Goal: Information Seeking & Learning: Learn about a topic

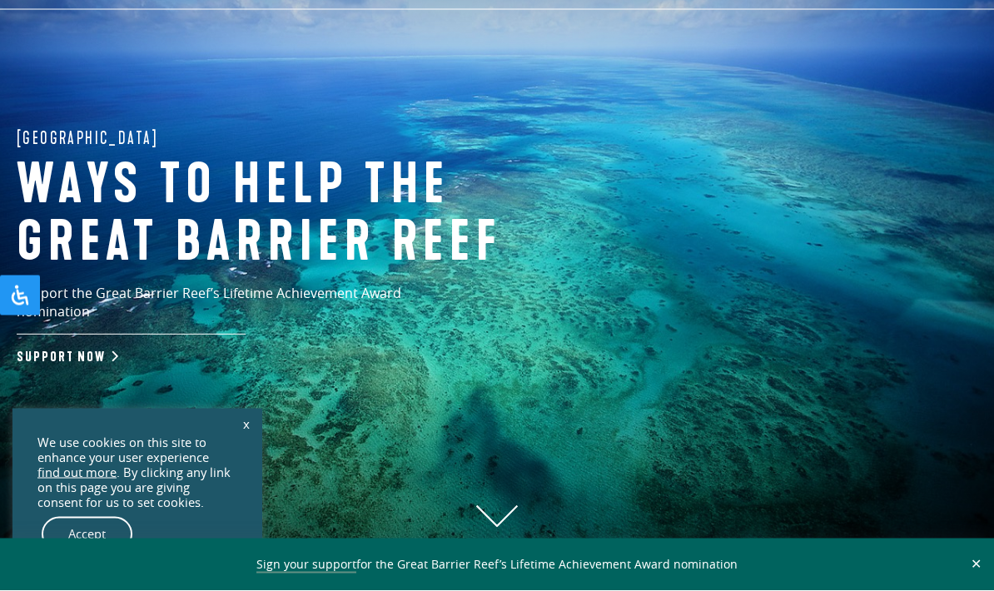
scroll to position [100, 0]
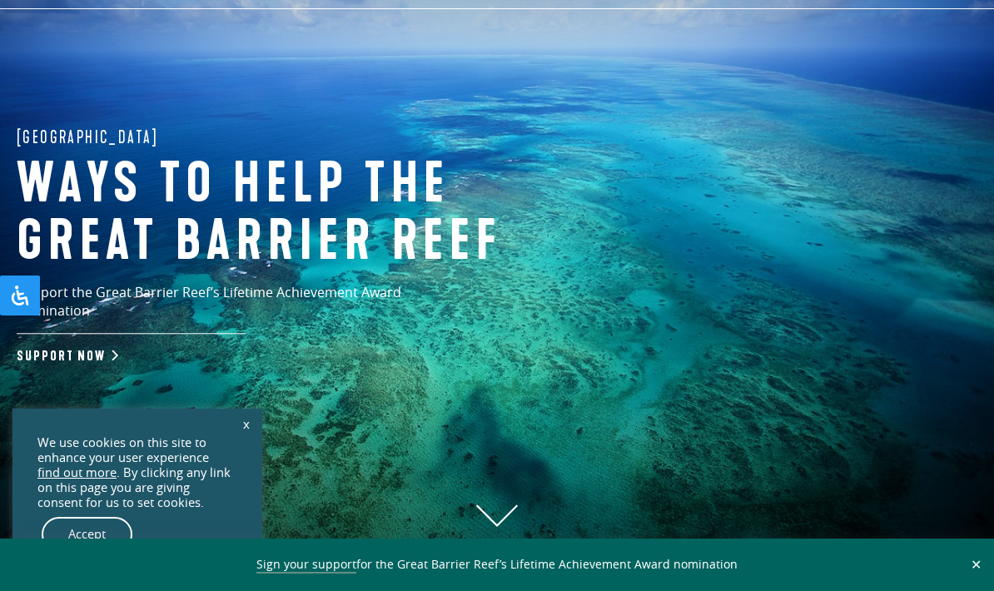
click at [236, 442] on link "x" at bounding box center [246, 423] width 23 height 37
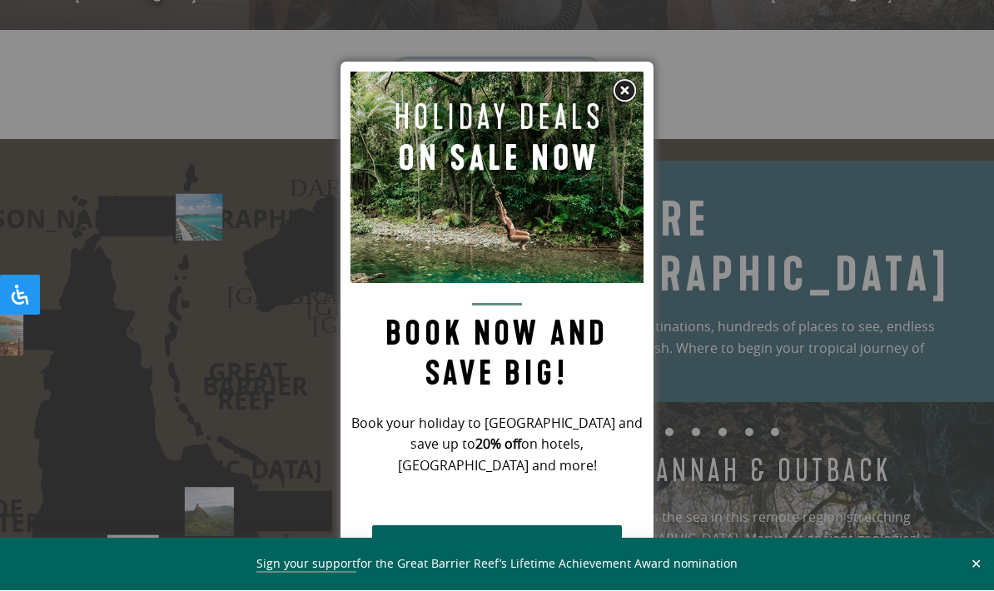
scroll to position [2054, 0]
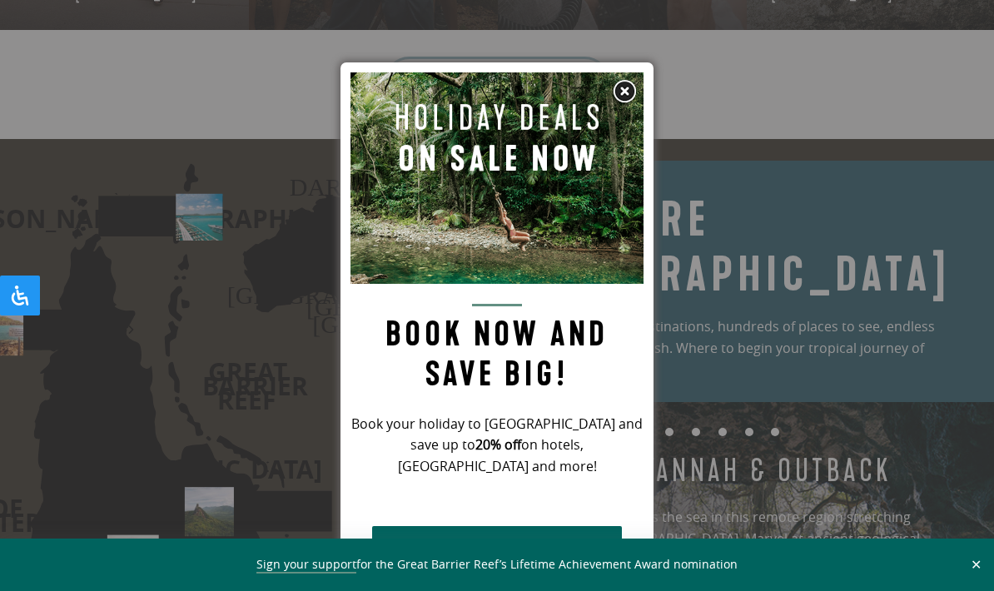
click at [618, 102] on img at bounding box center [624, 91] width 25 height 25
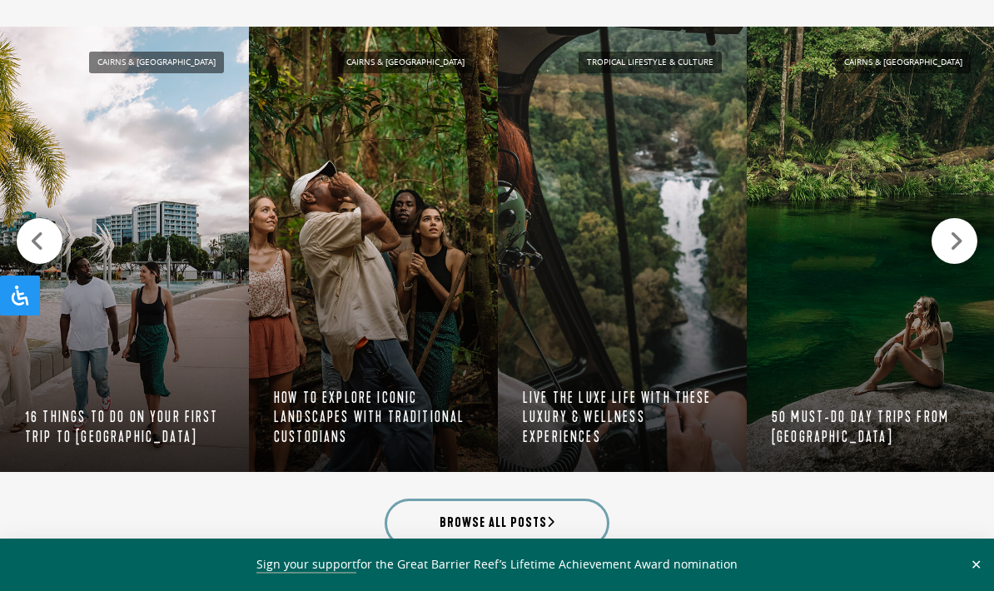
scroll to position [1615, 0]
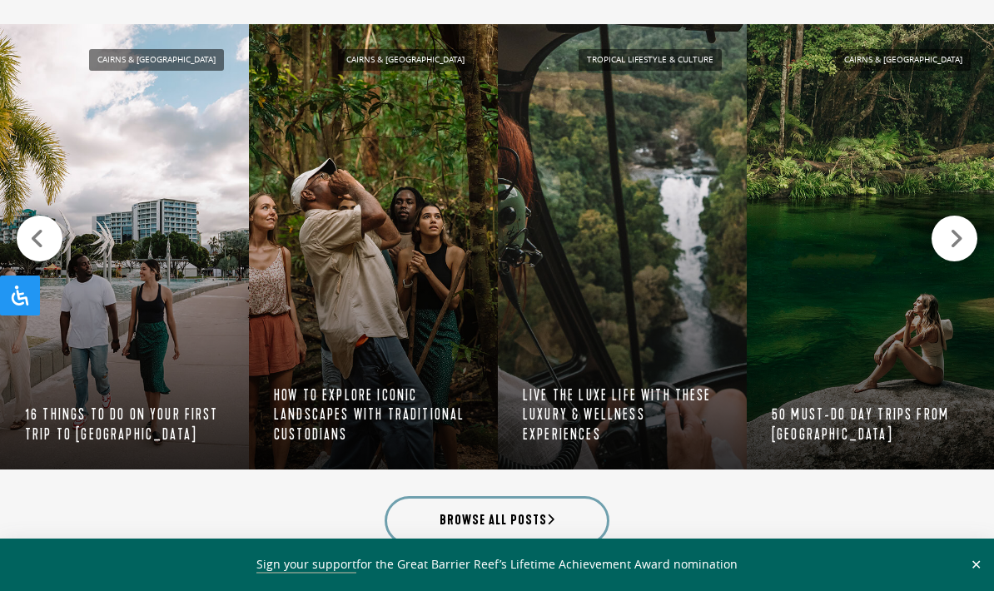
click at [963, 235] on icon at bounding box center [956, 238] width 14 height 23
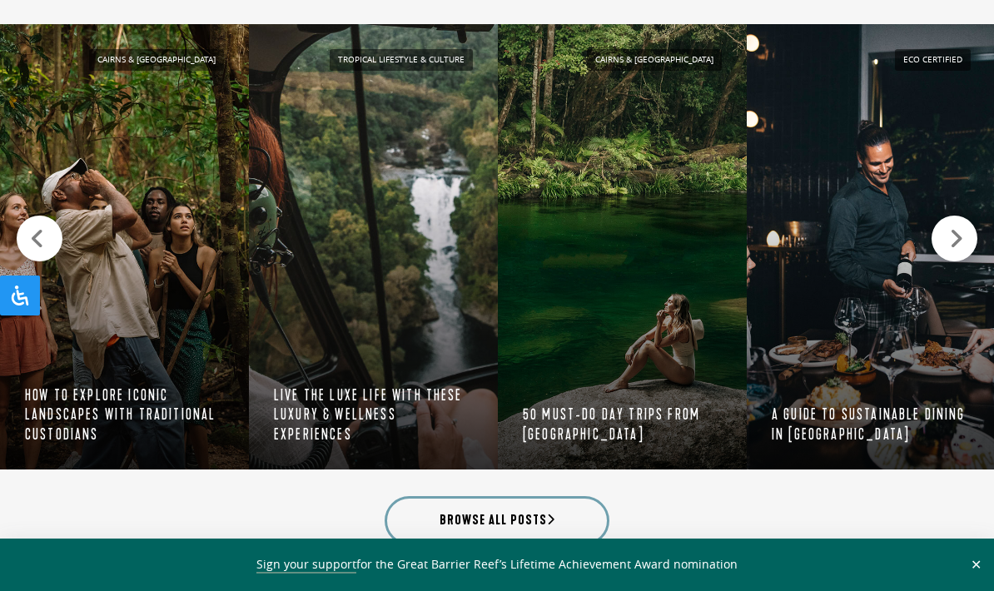
click at [963, 231] on icon at bounding box center [956, 238] width 14 height 23
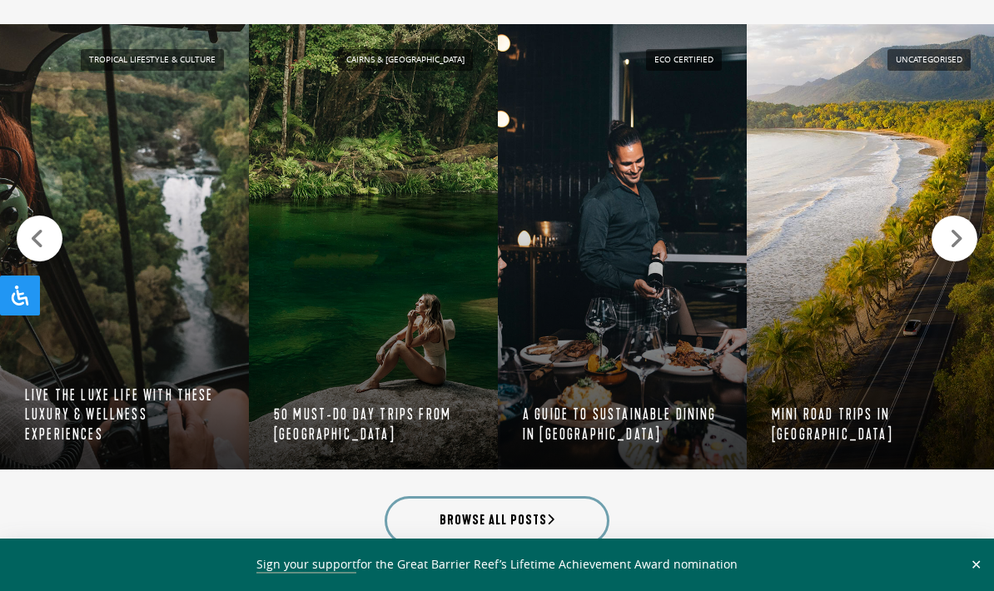
click at [962, 227] on icon at bounding box center [956, 238] width 14 height 23
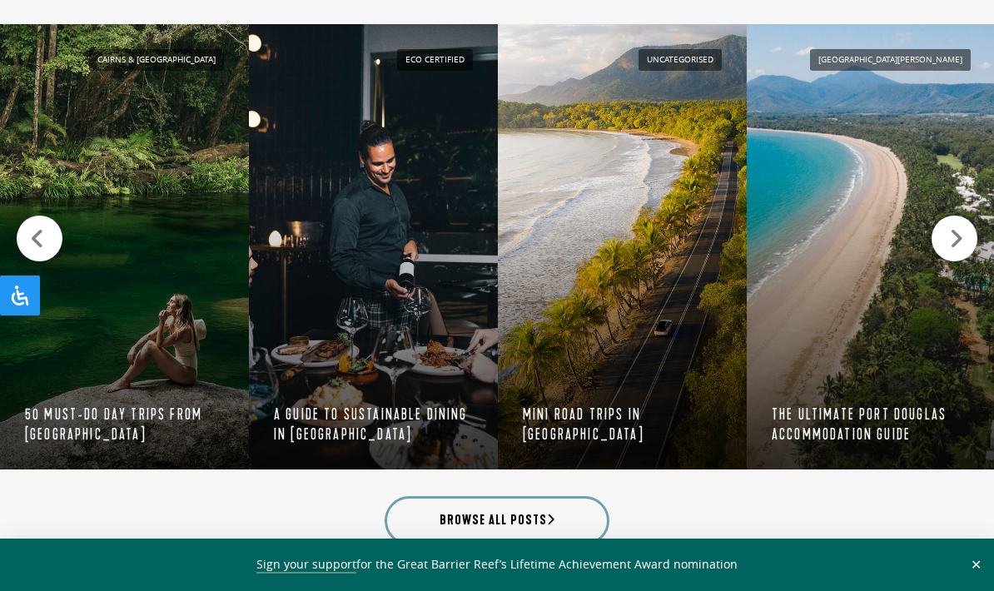
click at [962, 227] on icon at bounding box center [956, 238] width 14 height 23
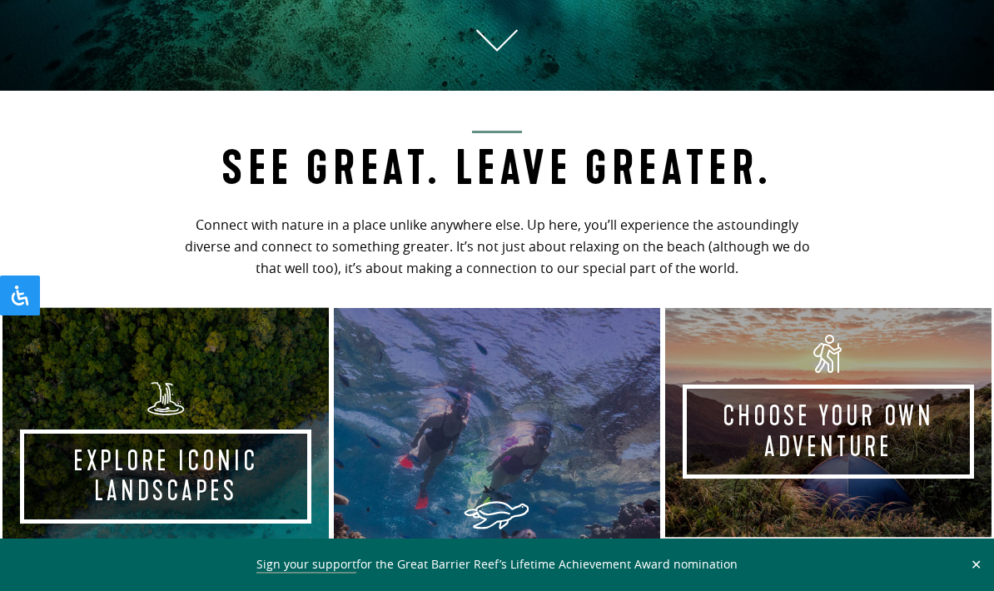
scroll to position [574, 0]
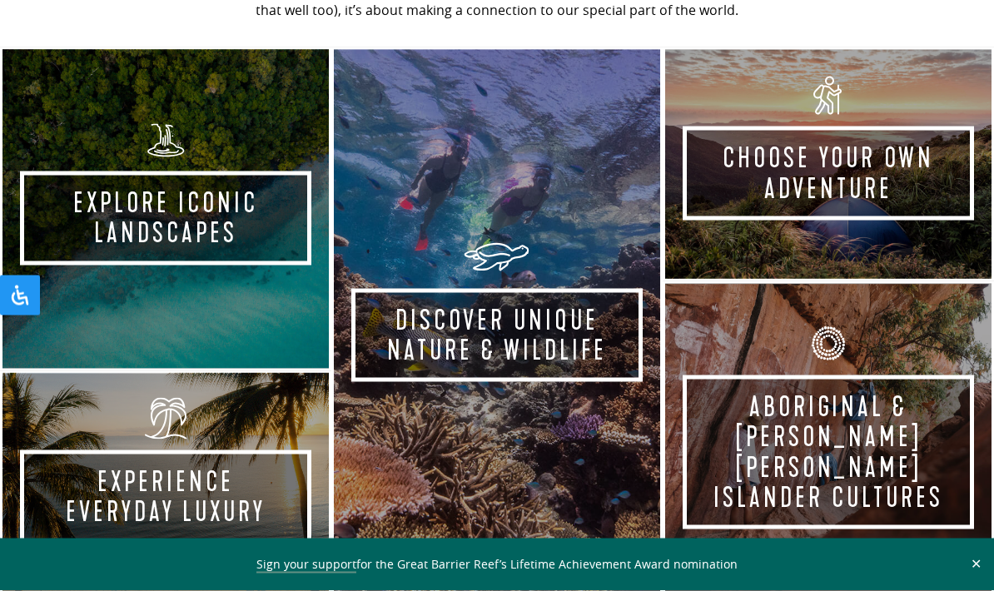
scroll to position [834, 0]
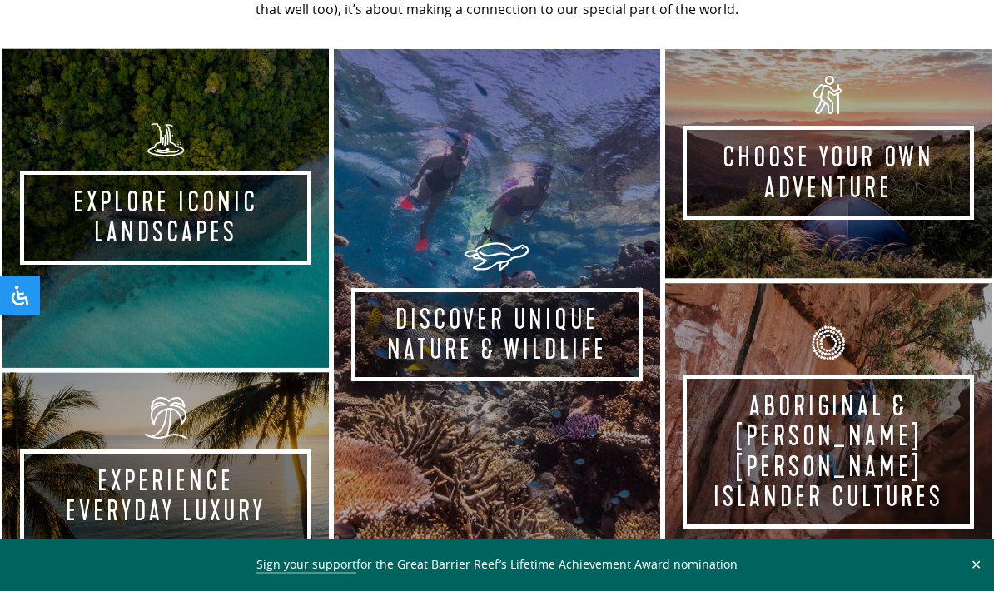
click at [599, 364] on link "Discover Unique Nature & Wildlife Take the experience" at bounding box center [496, 326] width 331 height 558
